Goal: Information Seeking & Learning: Learn about a topic

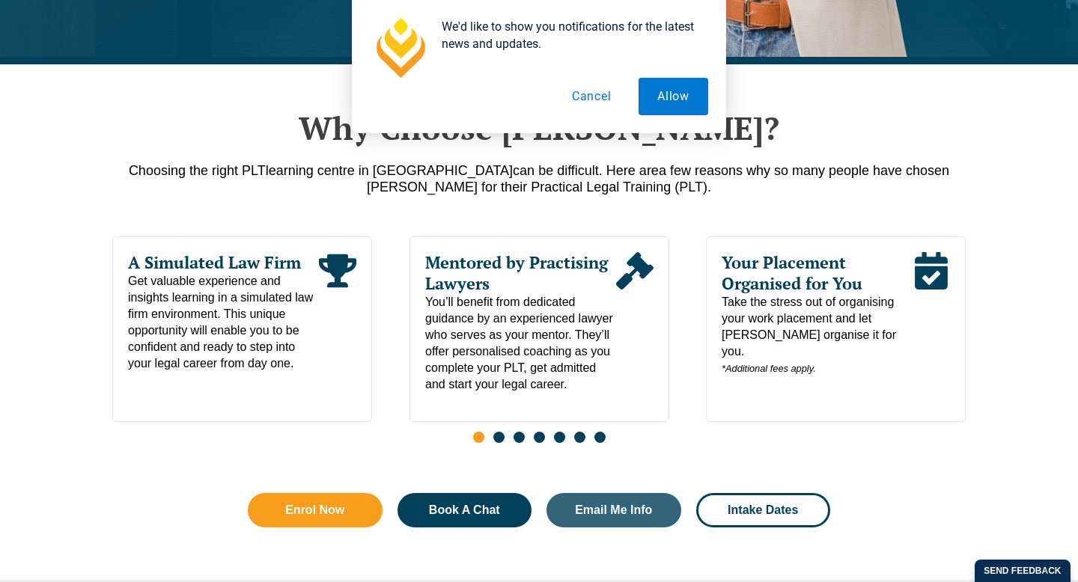
scroll to position [708, 0]
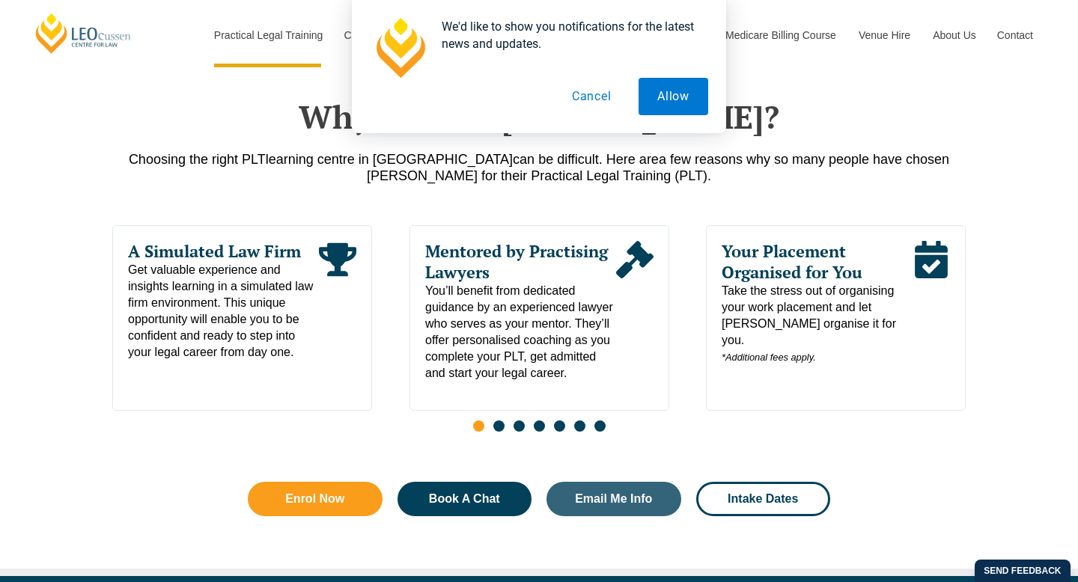
click at [587, 119] on div "We'd like to show you notifications for the latest news and updates. Allow Canc…" at bounding box center [539, 66] width 374 height 133
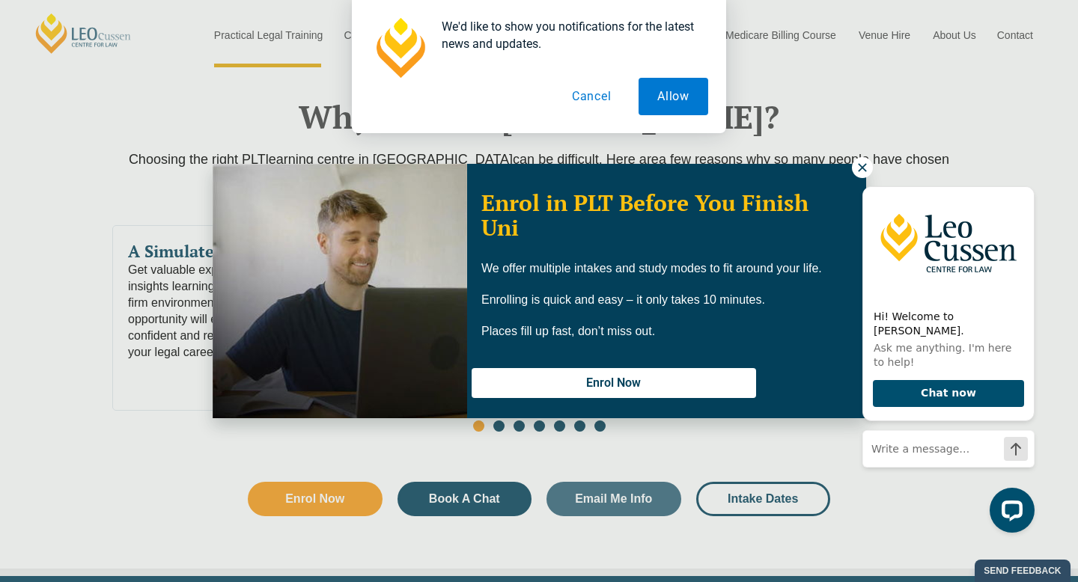
click at [585, 106] on button "Cancel" at bounding box center [591, 96] width 77 height 37
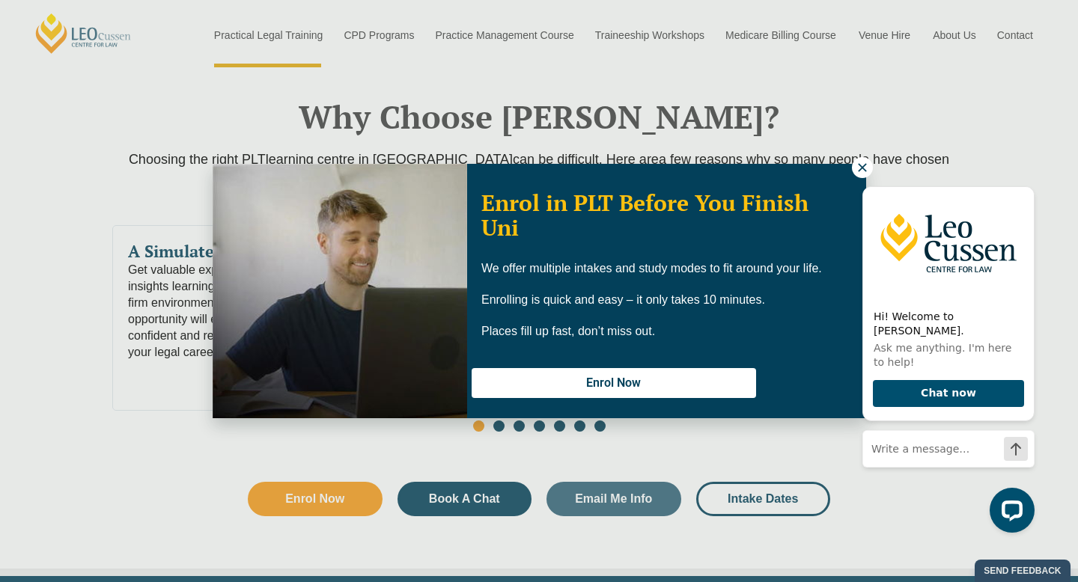
click at [868, 166] on button at bounding box center [862, 167] width 21 height 21
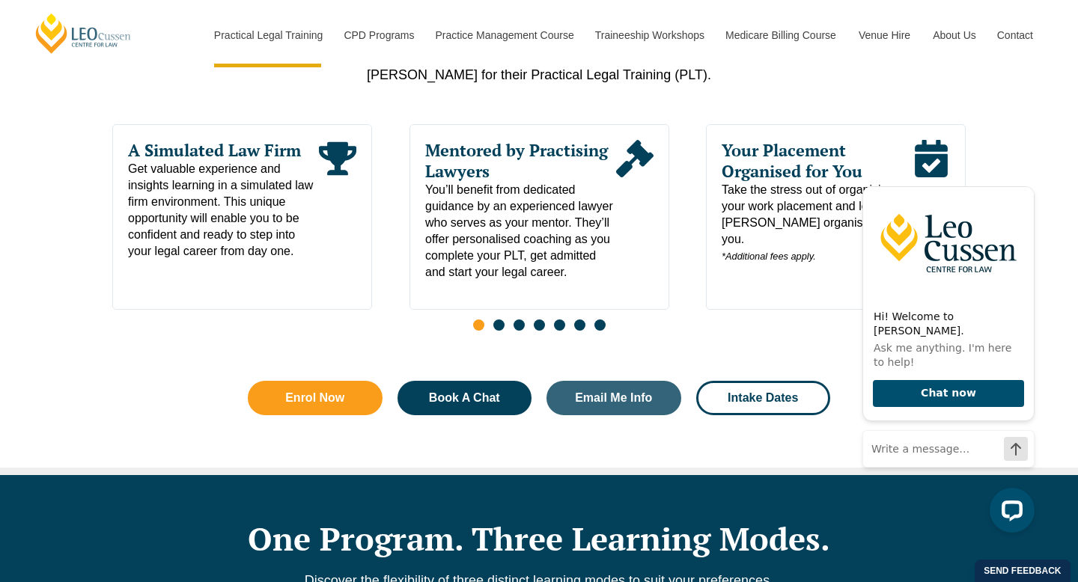
scroll to position [860, 0]
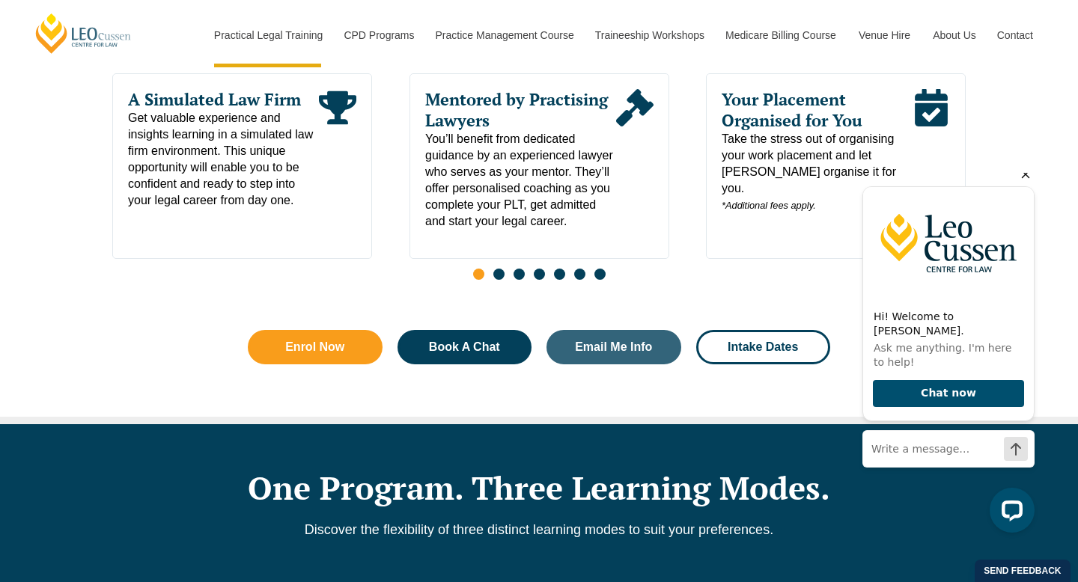
click at [1028, 179] on icon "Hide greeting" at bounding box center [1026, 175] width 8 height 8
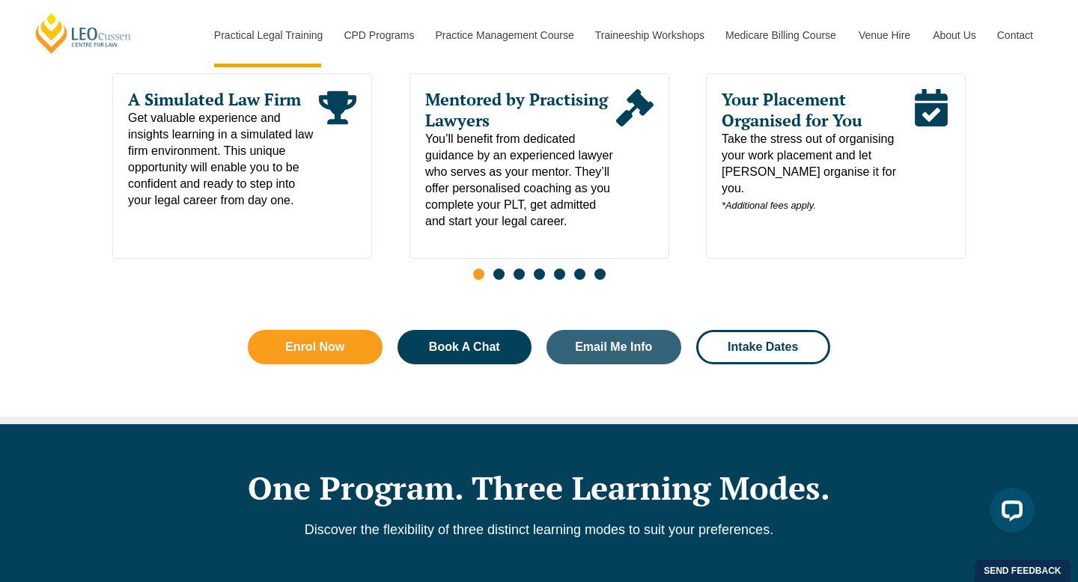
click at [500, 280] on span "Go to slide 2" at bounding box center [498, 274] width 11 height 11
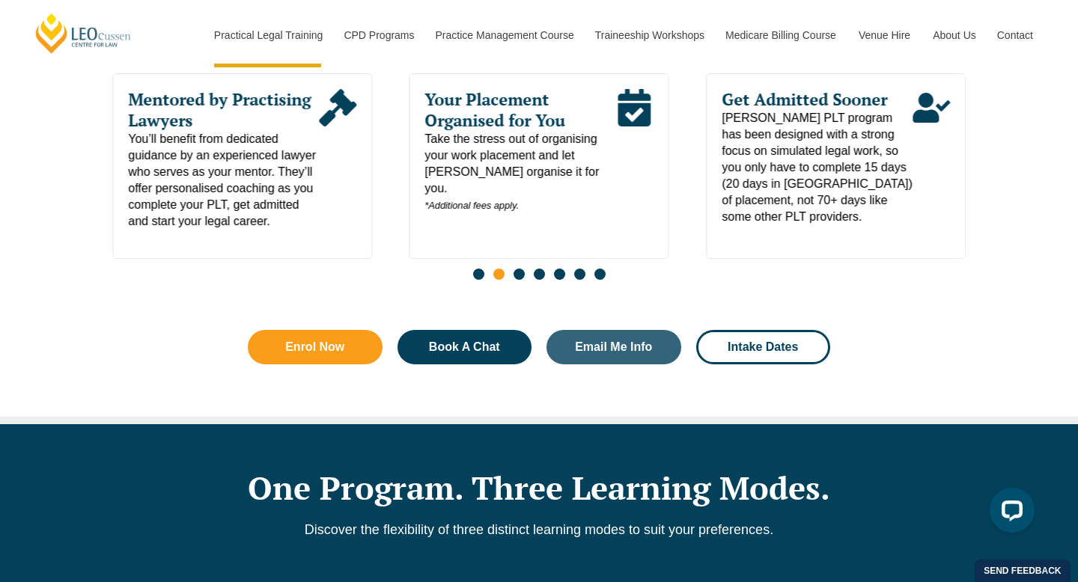
click at [521, 280] on span "Go to slide 3" at bounding box center [519, 274] width 11 height 11
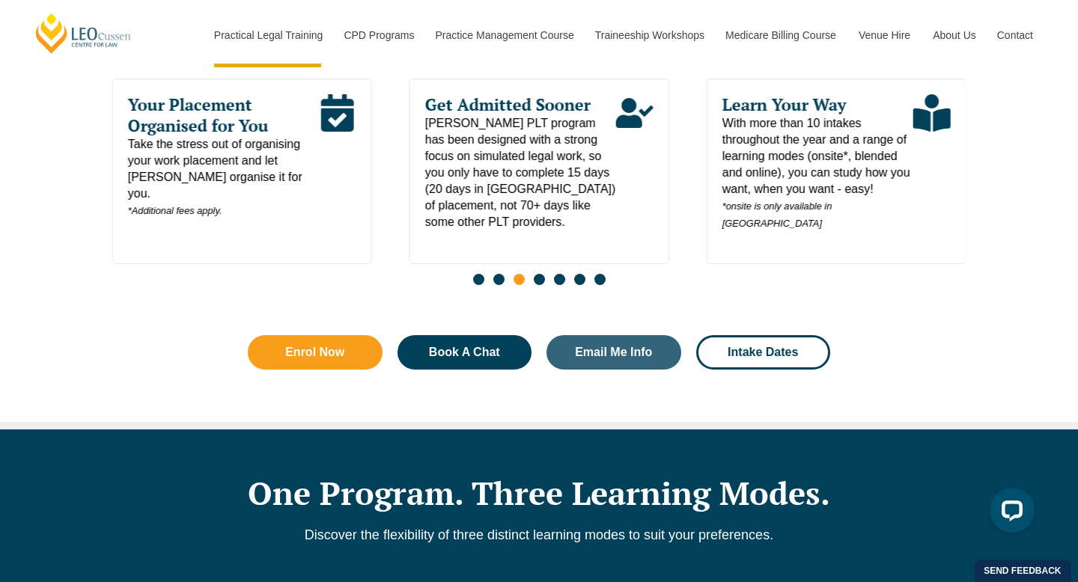
scroll to position [853, 0]
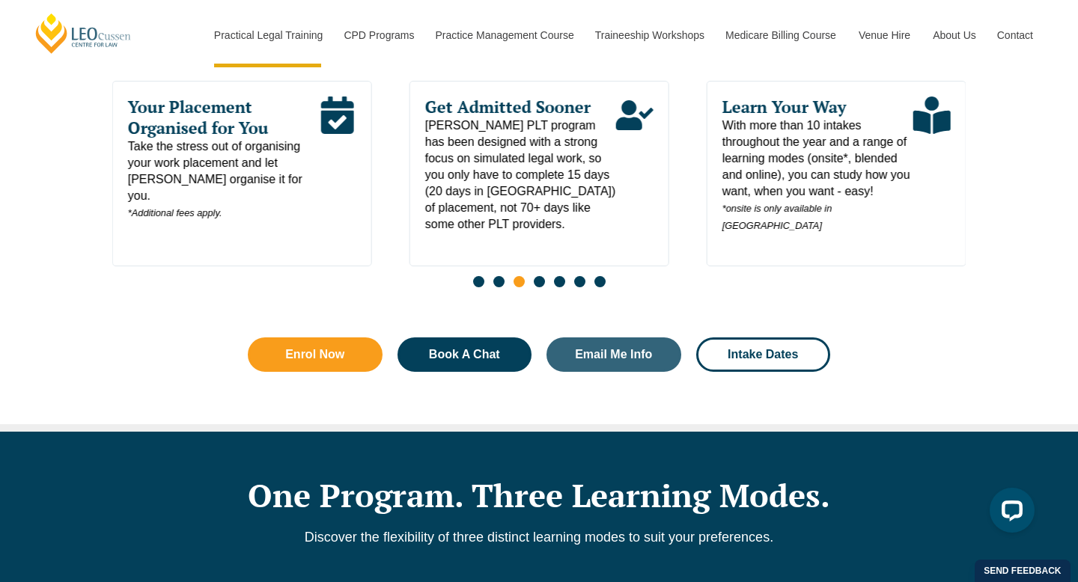
click at [538, 287] on span "Go to slide 4" at bounding box center [539, 281] width 11 height 11
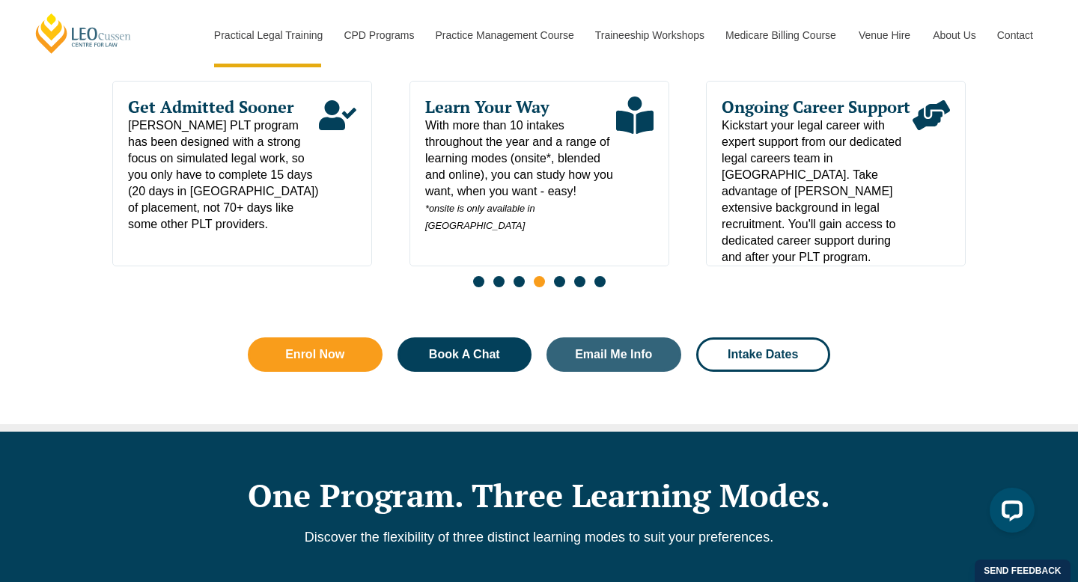
click at [558, 287] on span "Go to slide 5" at bounding box center [559, 281] width 11 height 11
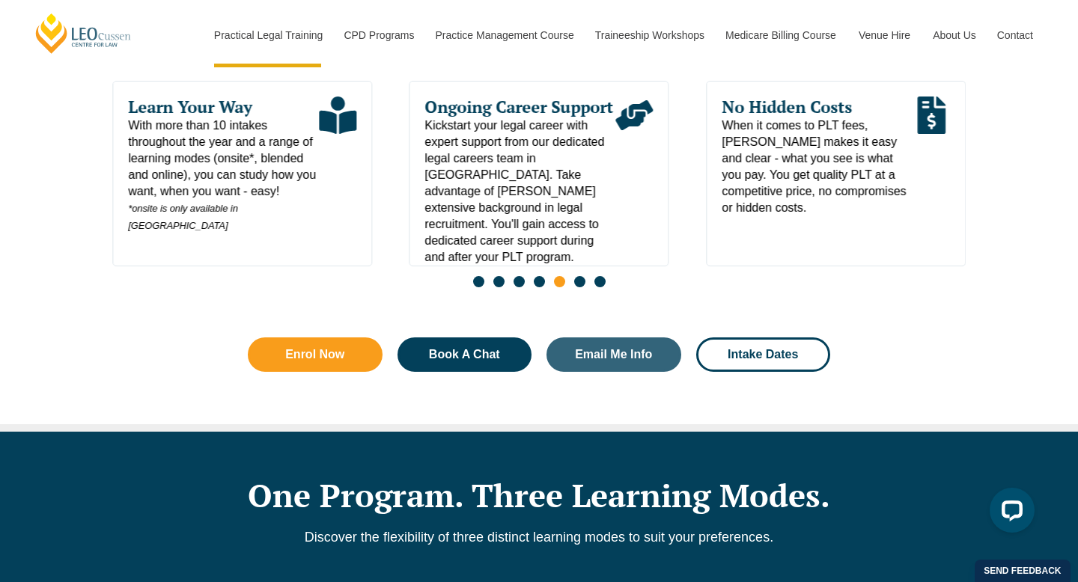
click at [579, 287] on span "Go to slide 6" at bounding box center [579, 281] width 11 height 11
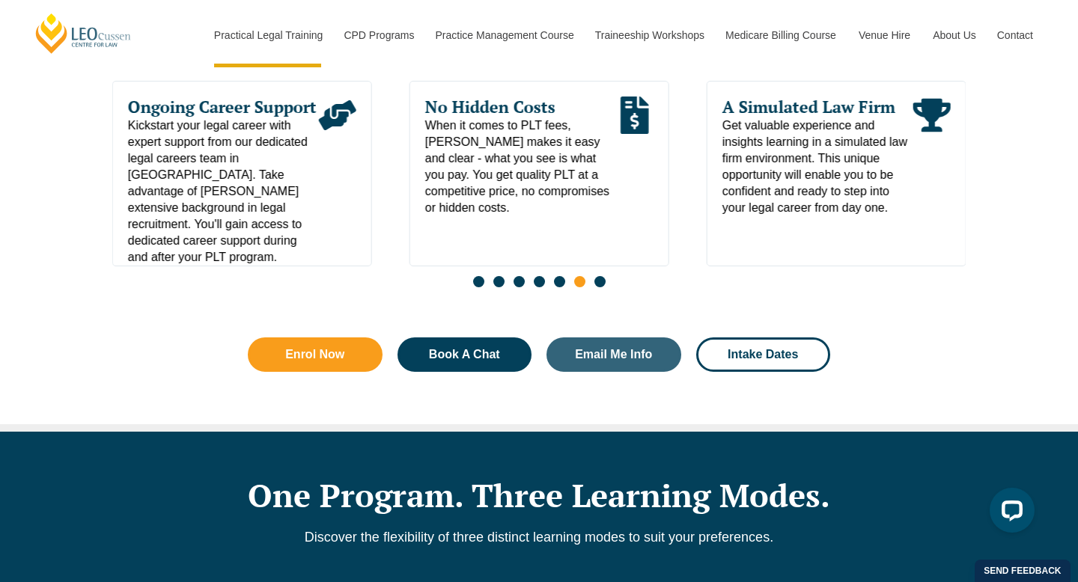
click at [614, 292] on div "Slides" at bounding box center [538, 283] width 853 height 17
click at [608, 292] on div "Slides" at bounding box center [538, 283] width 853 height 17
click at [600, 287] on span "Go to slide 7" at bounding box center [599, 281] width 11 height 11
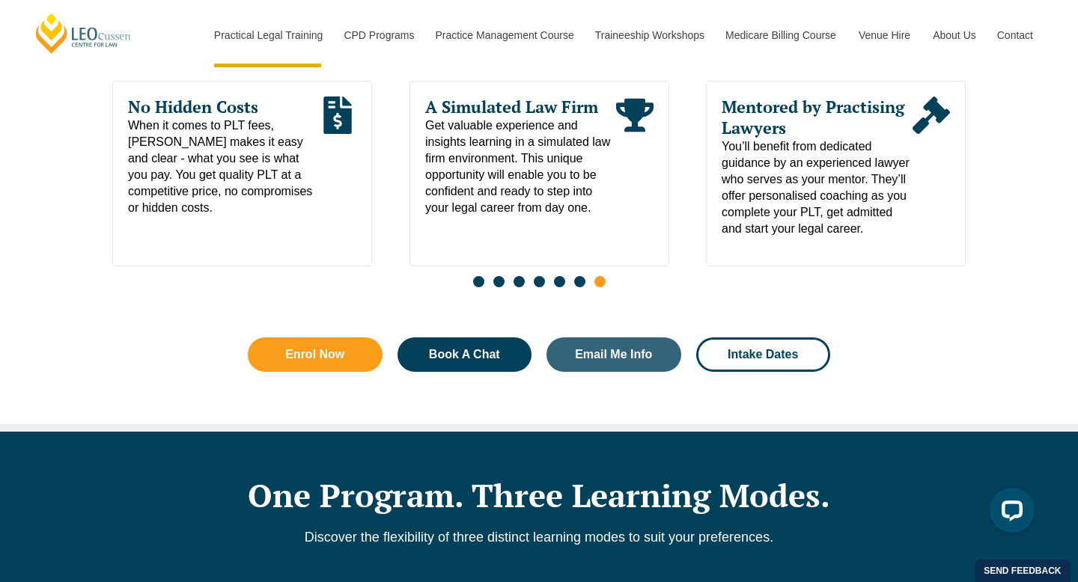
click at [212, 133] on span "When it comes to PLT fees, [PERSON_NAME] makes it easy and clear - what you see…" at bounding box center [223, 167] width 191 height 99
click at [205, 118] on span "When it comes to PLT fees, [PERSON_NAME] makes it easy and clear - what you see…" at bounding box center [223, 167] width 191 height 99
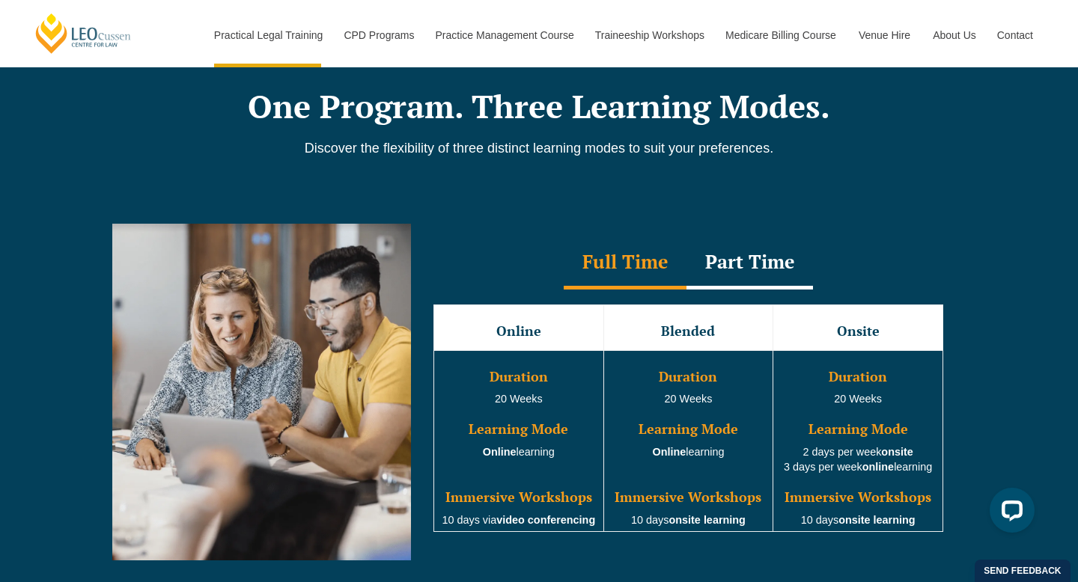
scroll to position [1257, 0]
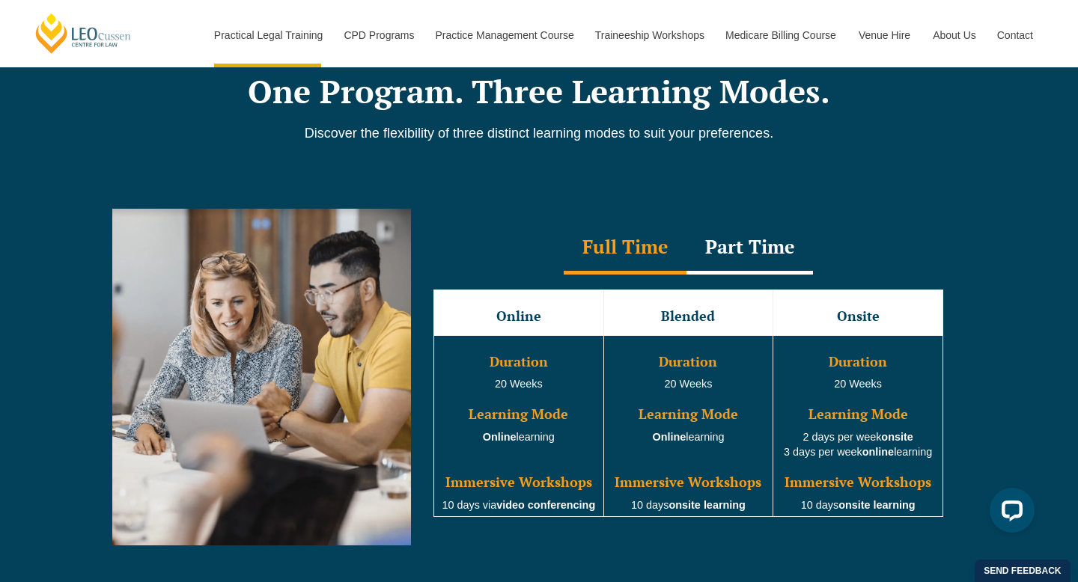
click at [773, 255] on div "Part Time" at bounding box center [750, 248] width 127 height 52
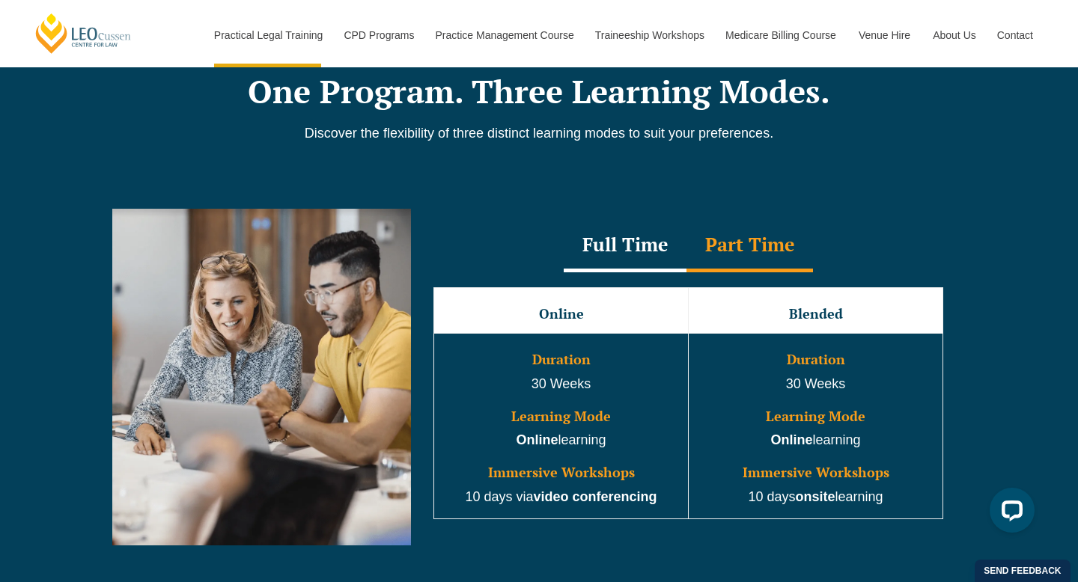
click at [669, 249] on div "Full Time" at bounding box center [625, 246] width 123 height 52
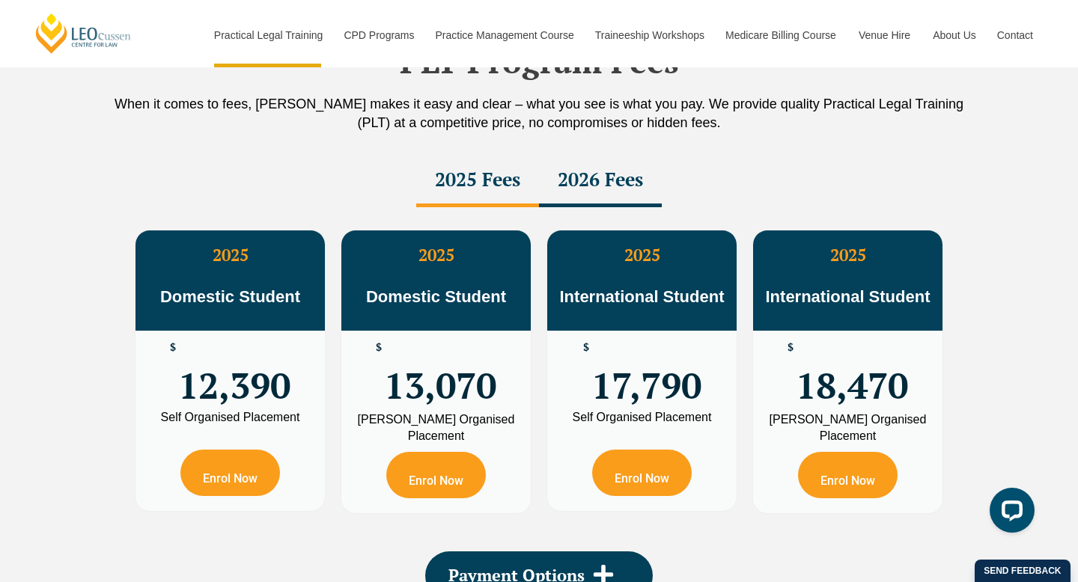
scroll to position [2635, 0]
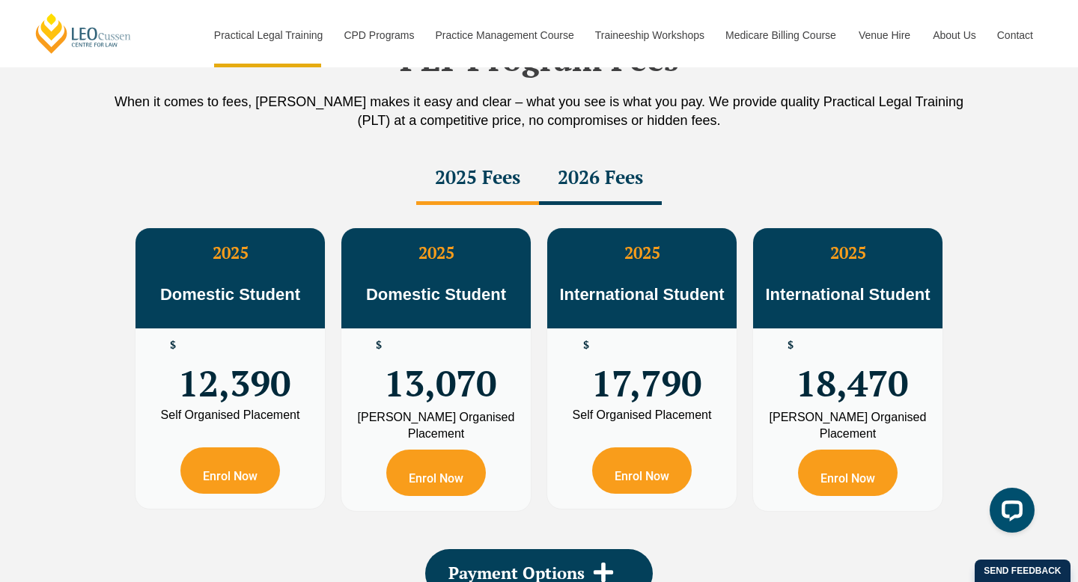
click at [604, 182] on div "2026 Fees" at bounding box center [600, 179] width 123 height 52
click at [509, 184] on div "2025 Fees" at bounding box center [477, 179] width 123 height 52
click at [593, 191] on div "2026 Fees" at bounding box center [600, 179] width 123 height 52
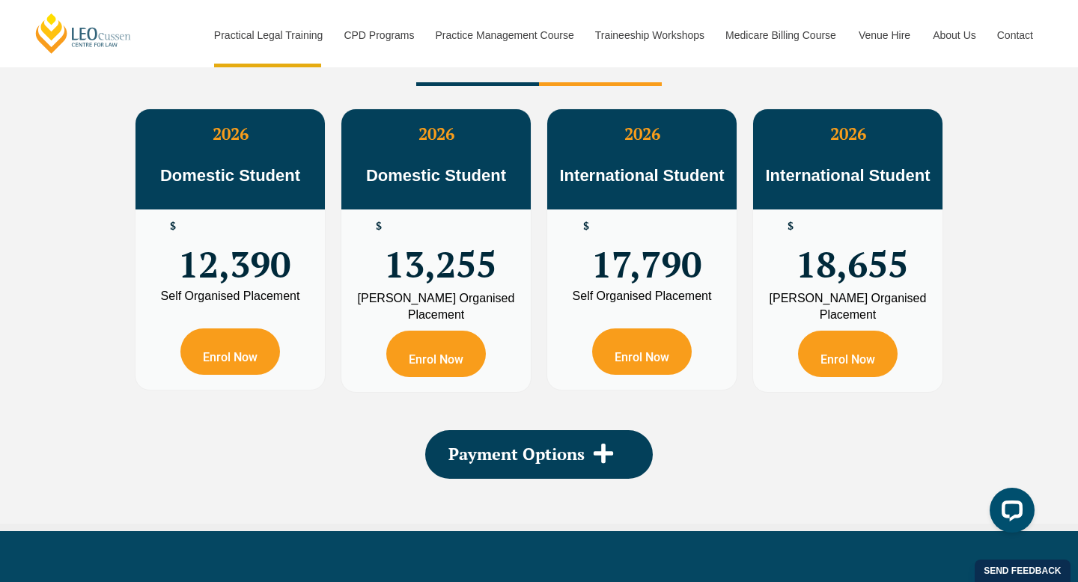
scroll to position [2802, 0]
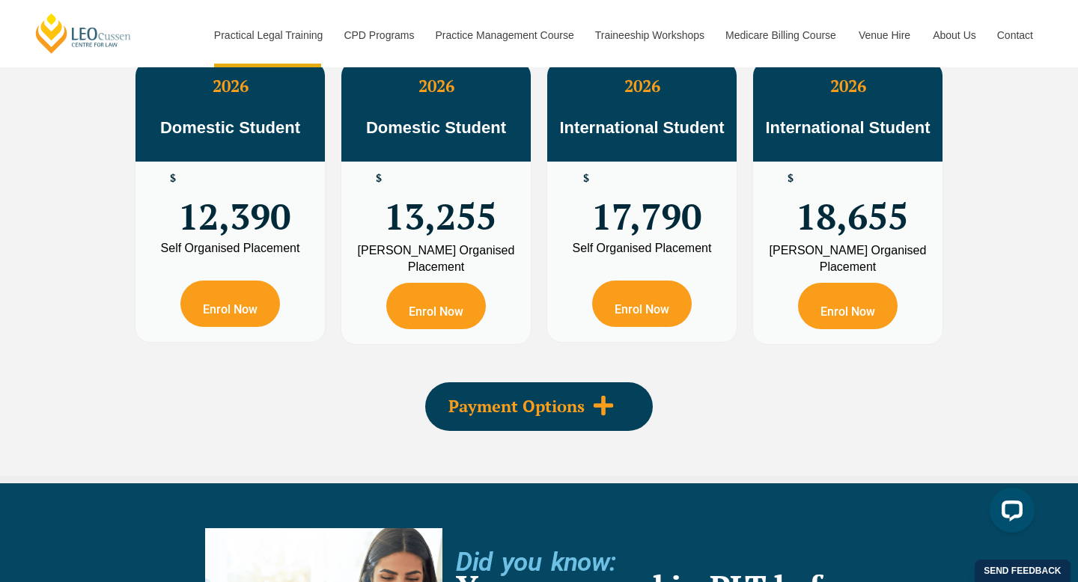
click at [577, 430] on div "Payment Options" at bounding box center [539, 407] width 228 height 49
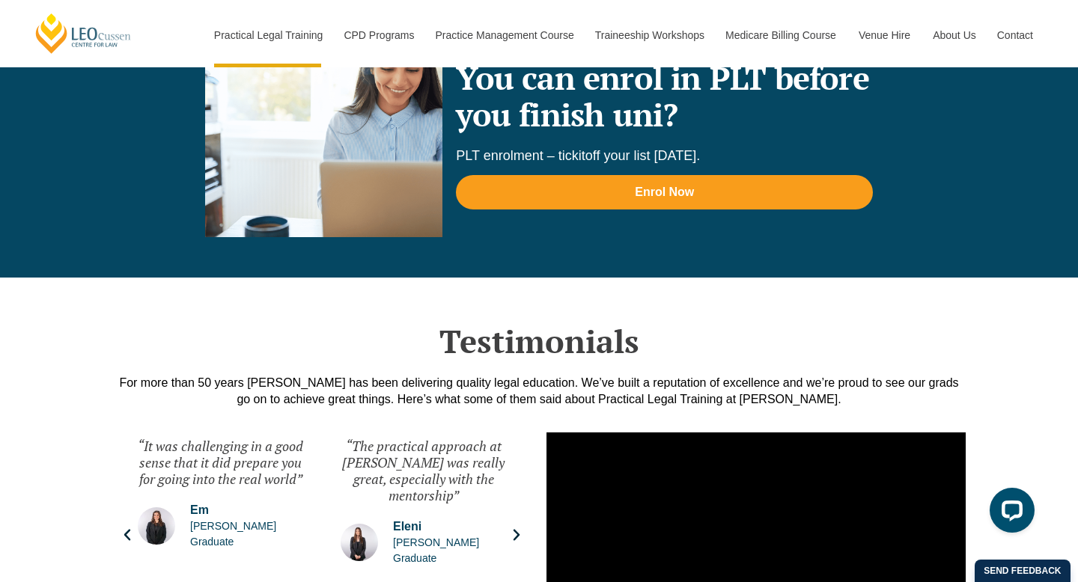
scroll to position [3704, 0]
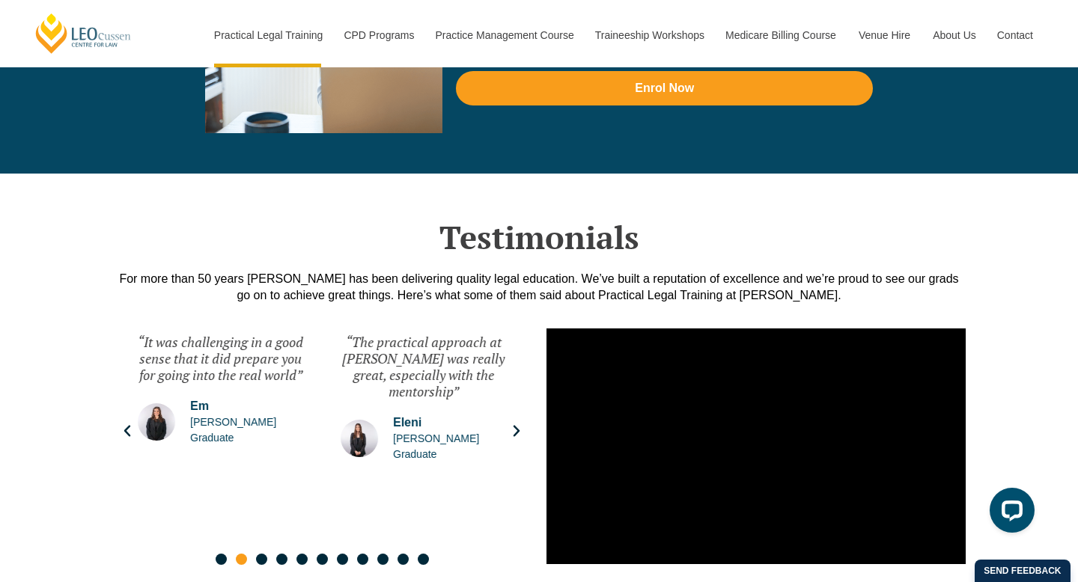
click at [508, 433] on div "“The practical approach at [PERSON_NAME] was really great, especially with the …" at bounding box center [423, 431] width 195 height 225
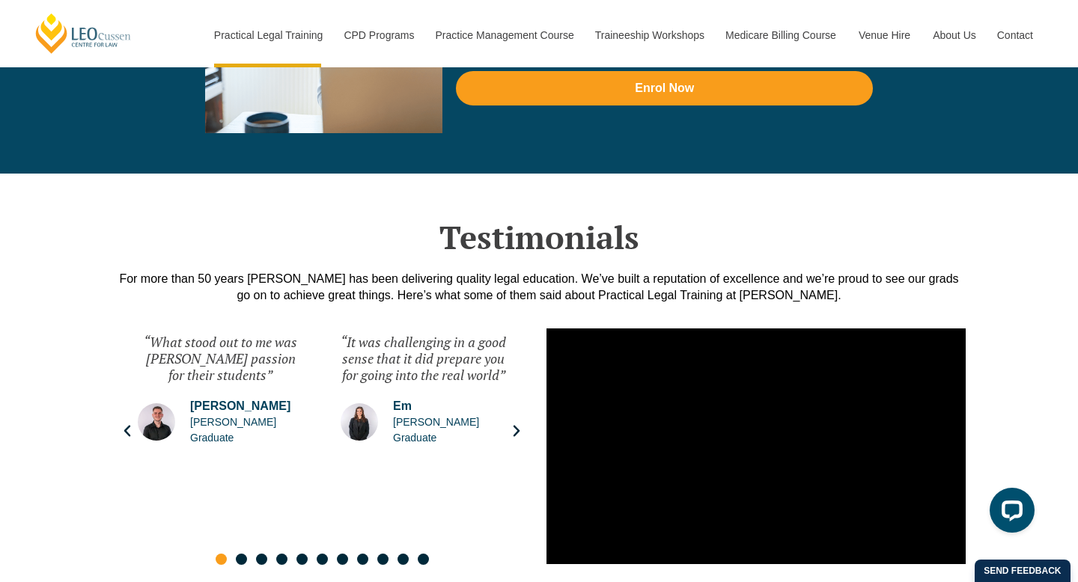
click at [508, 433] on div "“It was challenging in a good sense that it did prepare you for going into the …" at bounding box center [423, 431] width 195 height 225
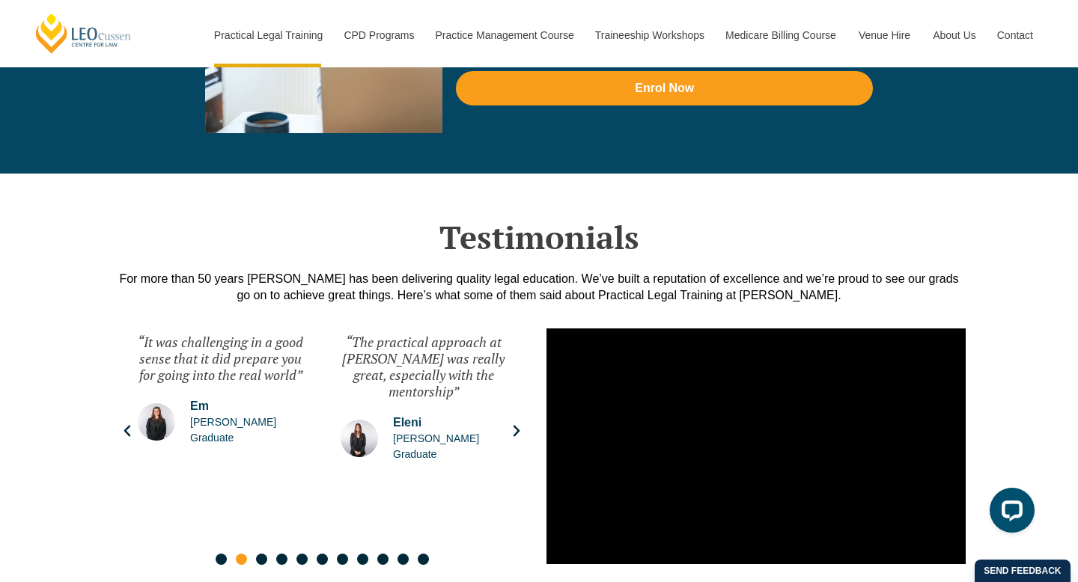
click at [508, 433] on div "“The practical approach at [PERSON_NAME] was really great, especially with the …" at bounding box center [423, 431] width 195 height 225
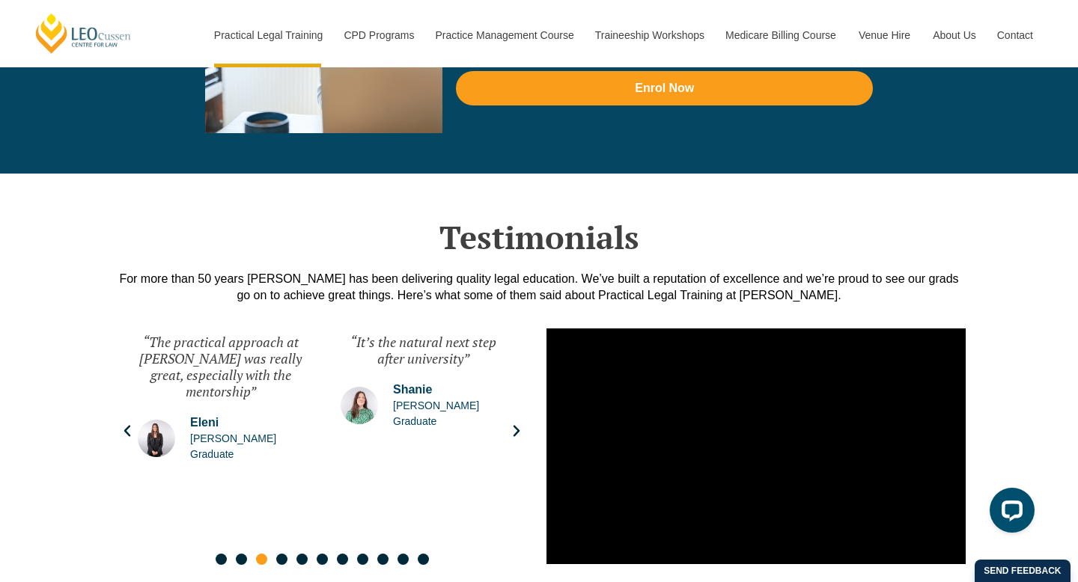
click at [509, 433] on icon "Next slide" at bounding box center [516, 431] width 15 height 15
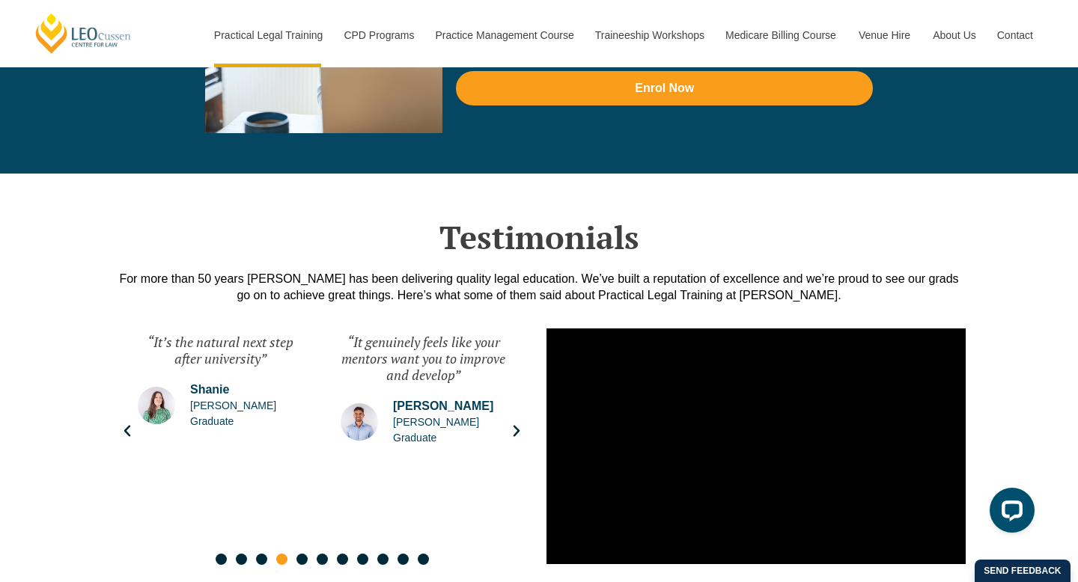
click at [509, 433] on icon "Next slide" at bounding box center [516, 431] width 15 height 15
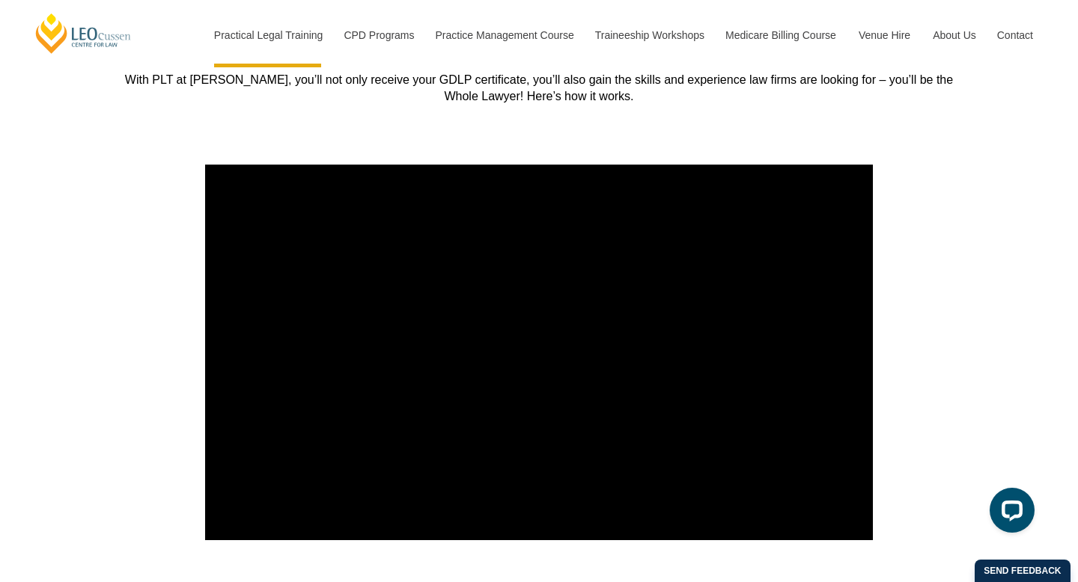
scroll to position [5969, 0]
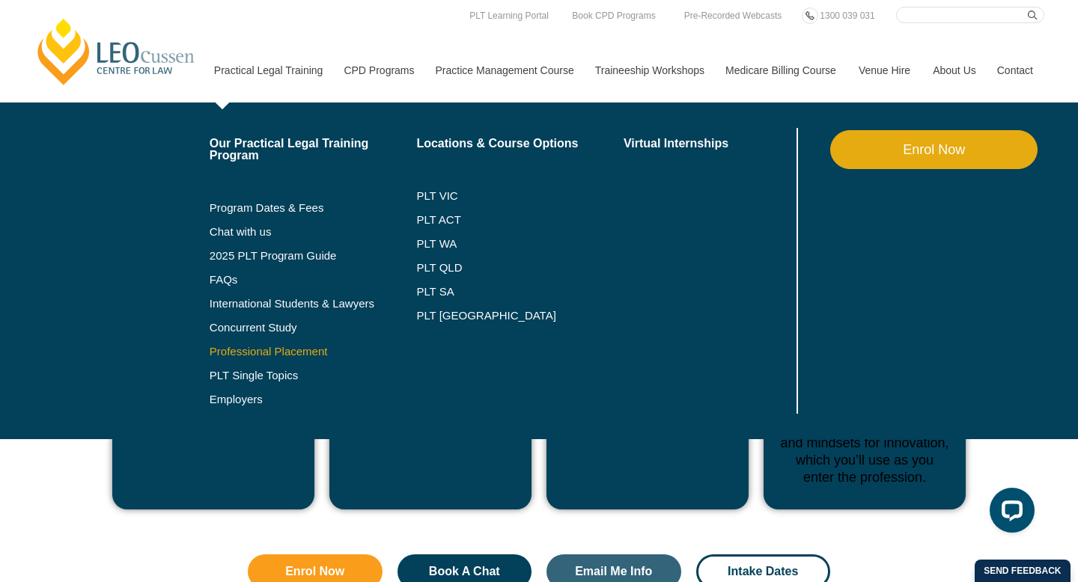
click at [258, 350] on link "Professional Placement" at bounding box center [313, 352] width 207 height 12
